Goal: Task Accomplishment & Management: Complete application form

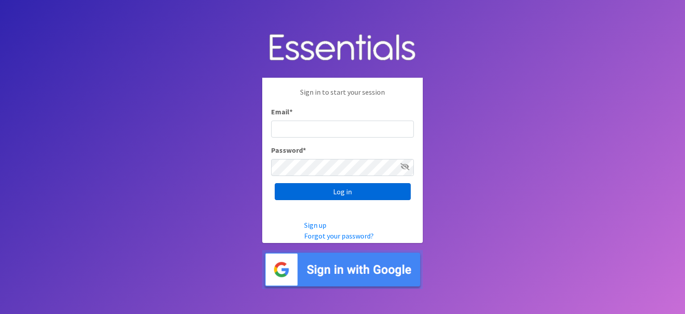
type input "[EMAIL_ADDRESS][DOMAIN_NAME]"
click at [348, 190] on input "Log in" at bounding box center [343, 191] width 136 height 17
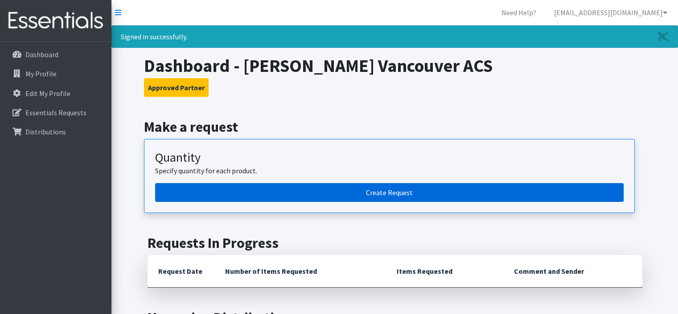
click at [349, 188] on link "Create Request" at bounding box center [389, 192] width 469 height 19
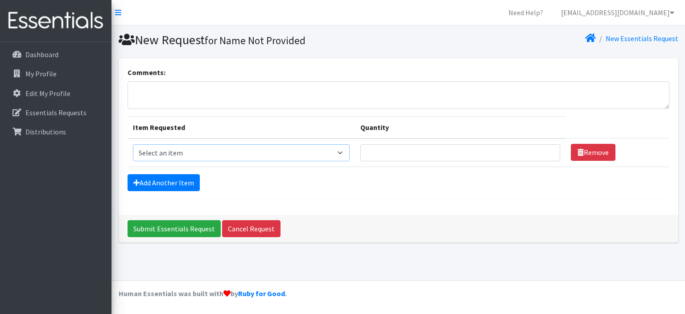
click at [343, 152] on select "Select an item Diaper (Size 2) Diaper (Size 3) Diaper (Size 4) Diaper (Size 5) …" at bounding box center [241, 152] width 217 height 17
select select "2950"
click at [133, 144] on select "Select an item Diaper (Size 2) Diaper (Size 3) Diaper (Size 4) Diaper (Size 5) …" at bounding box center [241, 152] width 217 height 17
click at [372, 151] on input "Quantity" at bounding box center [459, 152] width 199 height 17
type input "600"
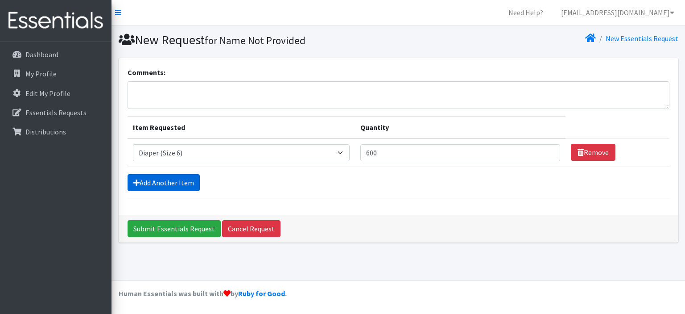
click at [160, 181] on link "Add Another Item" at bounding box center [164, 182] width 72 height 17
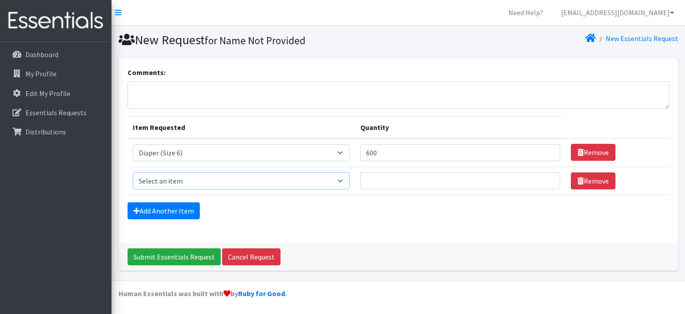
click at [342, 181] on select "Select an item Diaper (Size 2) Diaper (Size 3) Diaper (Size 4) Diaper (Size 5) …" at bounding box center [241, 180] width 217 height 17
select select "2961"
click at [133, 172] on select "Select an item Diaper (Size 2) Diaper (Size 3) Diaper (Size 4) Diaper (Size 5) …" at bounding box center [241, 180] width 217 height 17
click at [375, 180] on input "Quantity" at bounding box center [459, 180] width 199 height 17
type input "600"
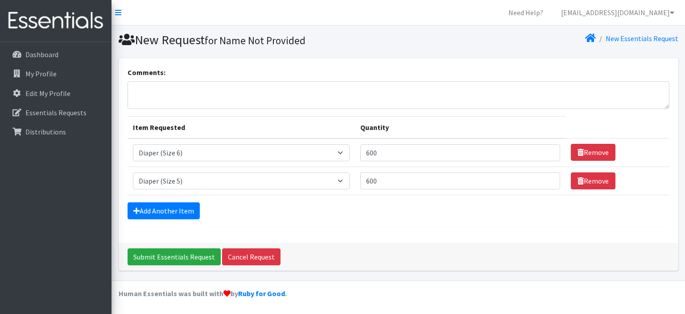
drag, startPoint x: 669, startPoint y: 290, endPoint x: 682, endPoint y: 271, distance: 23.1
click at [670, 289] on footer "Human Essentials was built with by Ruby for Good ." at bounding box center [399, 296] width 574 height 33
click at [685, 256] on section "Comments: Item Requested Quantity Item Requested Select an item Diaper (Size 2)…" at bounding box center [399, 167] width 574 height 219
click at [170, 251] on input "Submit Essentials Request" at bounding box center [174, 256] width 93 height 17
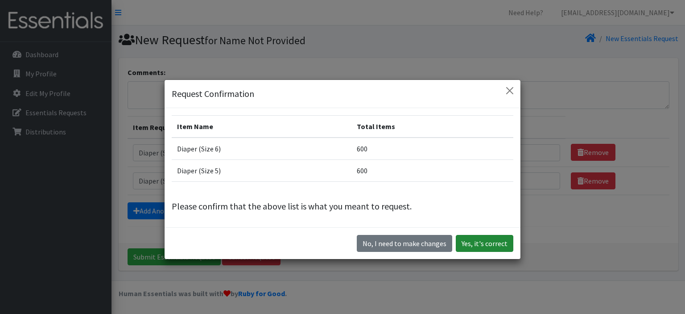
click at [482, 242] on button "Yes, it's correct" at bounding box center [485, 243] width 58 height 17
